Goal: Task Accomplishment & Management: Use online tool/utility

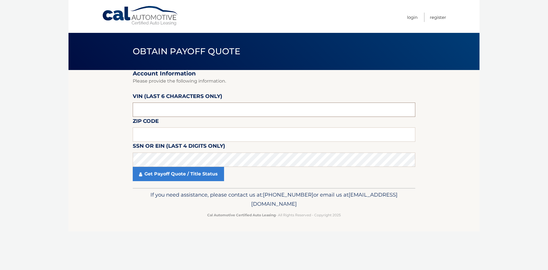
click at [176, 105] on input "text" at bounding box center [274, 110] width 283 height 14
type input "048955"
type input "33907"
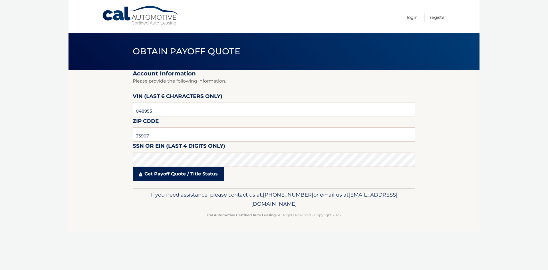
click at [183, 177] on link "Get Payoff Quote / Title Status" at bounding box center [178, 174] width 91 height 14
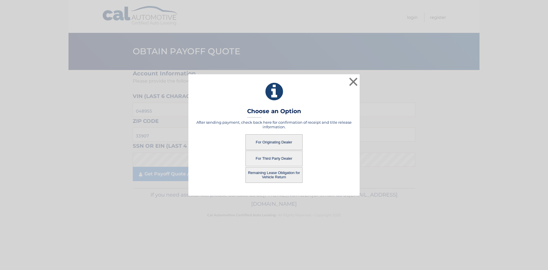
click at [284, 143] on button "For Originating Dealer" at bounding box center [274, 142] width 57 height 16
click at [271, 141] on button "For Originating Dealer" at bounding box center [274, 142] width 57 height 16
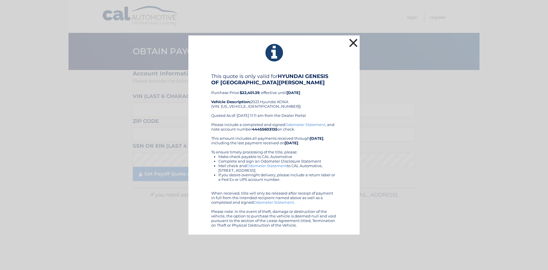
click at [351, 43] on button "×" at bounding box center [353, 42] width 11 height 11
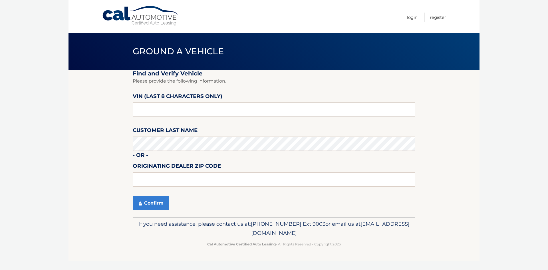
click at [171, 114] on input "text" at bounding box center [274, 110] width 283 height 14
type input "PU078955"
click at [165, 200] on button "Confirm" at bounding box center [151, 203] width 37 height 14
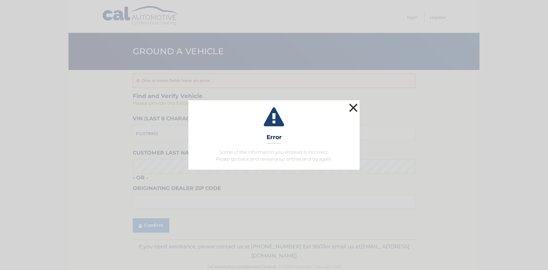
click at [354, 106] on button "×" at bounding box center [353, 107] width 11 height 11
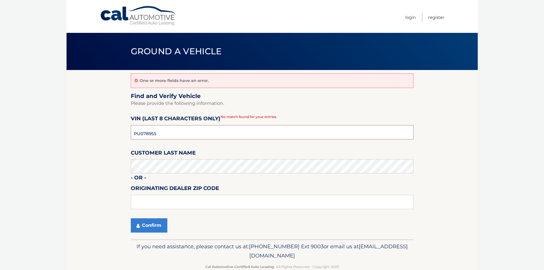
drag, startPoint x: 158, startPoint y: 135, endPoint x: 139, endPoint y: 140, distance: 19.2
click at [139, 140] on fieldset "Find and Verify Vehicle Please provide the following information. VIN (last 8 c…" at bounding box center [272, 166] width 283 height 147
type input "PU048955"
click at [157, 231] on button "Confirm" at bounding box center [149, 225] width 37 height 14
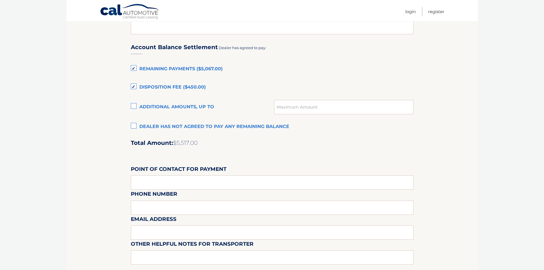
scroll to position [371, 0]
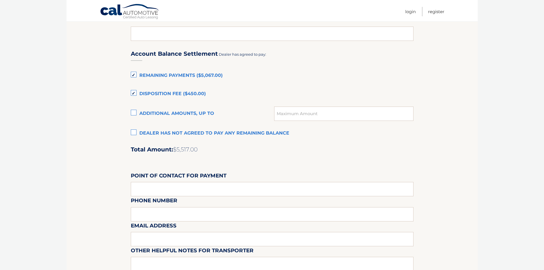
click at [78, 113] on section "Maturity Date: [DATE] Or, click here to be directed to a quote for dealer purch…" at bounding box center [272, 12] width 411 height 626
click at [454, 137] on section "Maturity Date: [DATE] Or, click here to be directed to a quote for dealer purch…" at bounding box center [272, 12] width 411 height 626
